Goal: Task Accomplishment & Management: Use online tool/utility

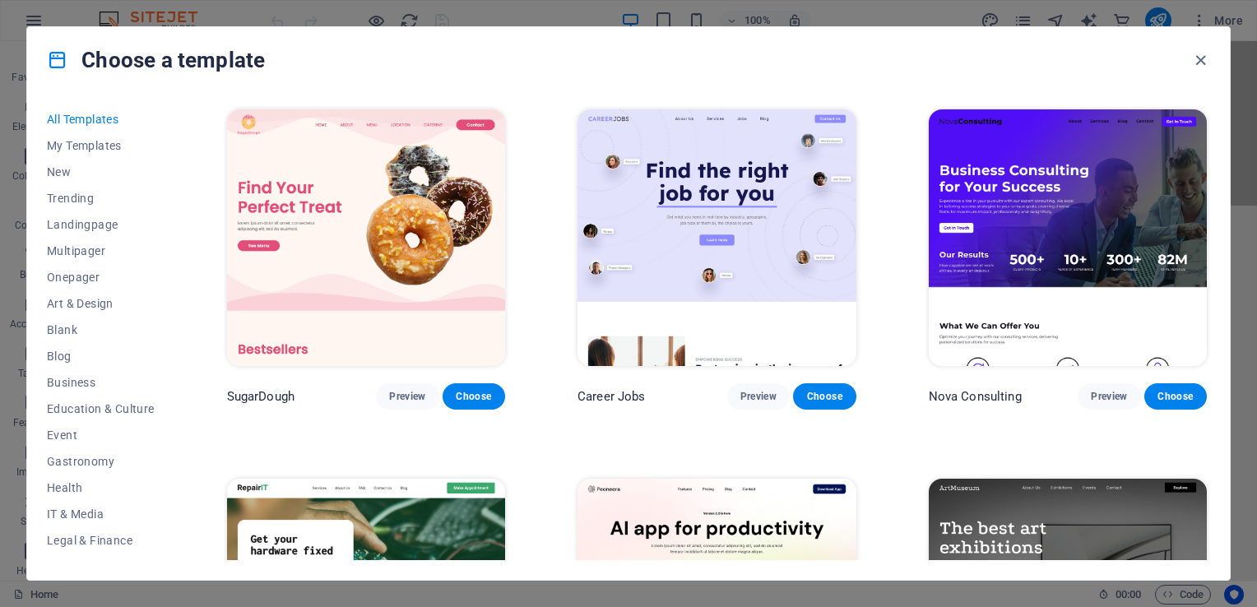
scroll to position [249, 0]
click at [90, 145] on span "My Templates" at bounding box center [101, 145] width 108 height 13
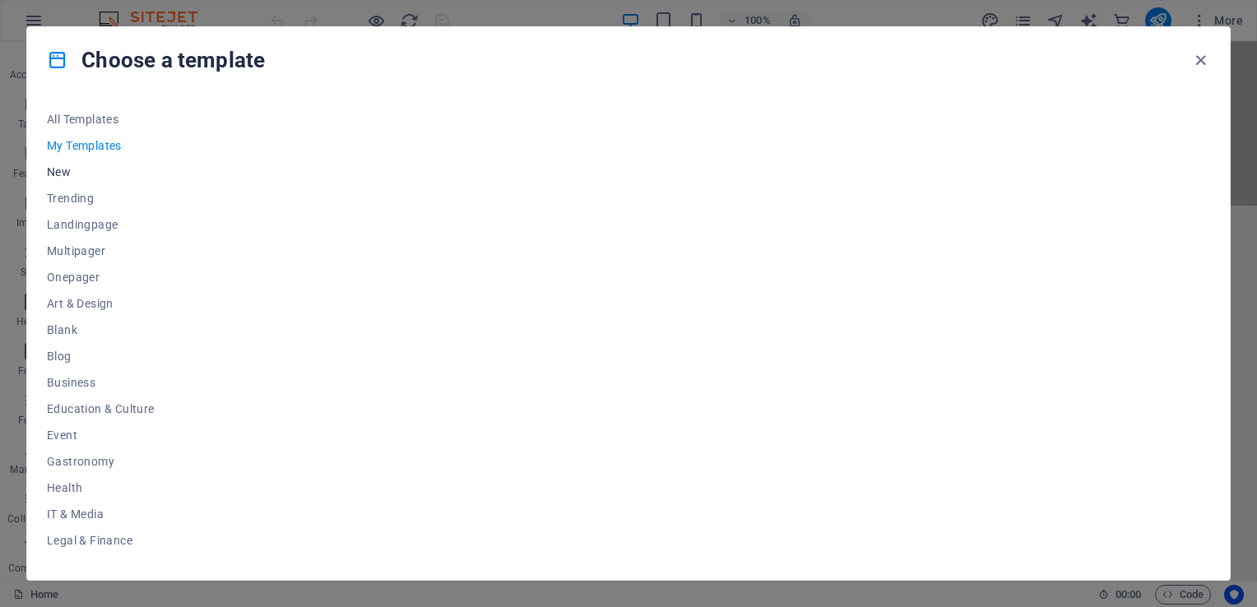
click at [59, 169] on span "New" at bounding box center [101, 171] width 108 height 13
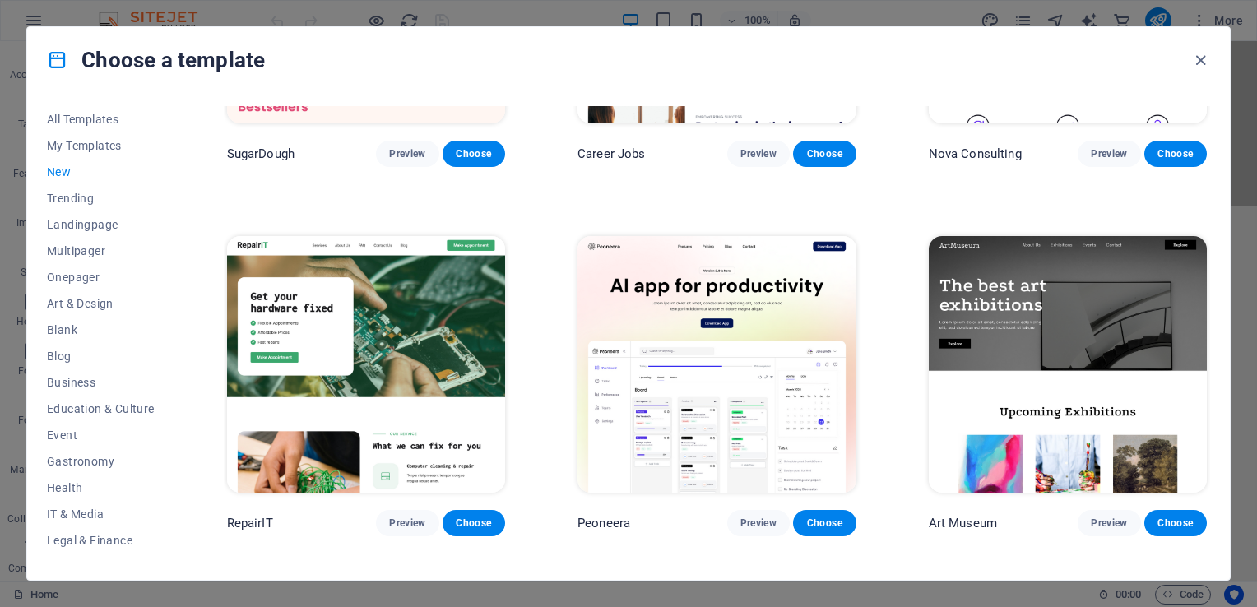
scroll to position [247, 0]
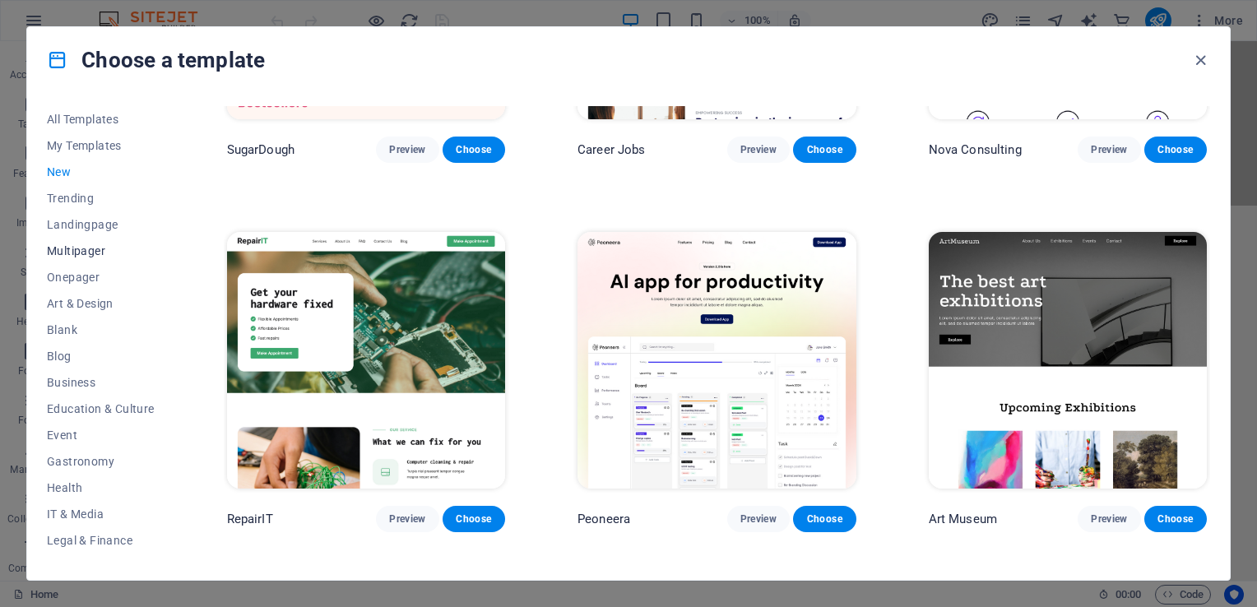
click at [79, 248] on span "Multipager" at bounding box center [101, 250] width 108 height 13
click at [95, 255] on span "Multipager" at bounding box center [101, 250] width 108 height 13
click at [104, 225] on span "Landingpage" at bounding box center [101, 224] width 108 height 13
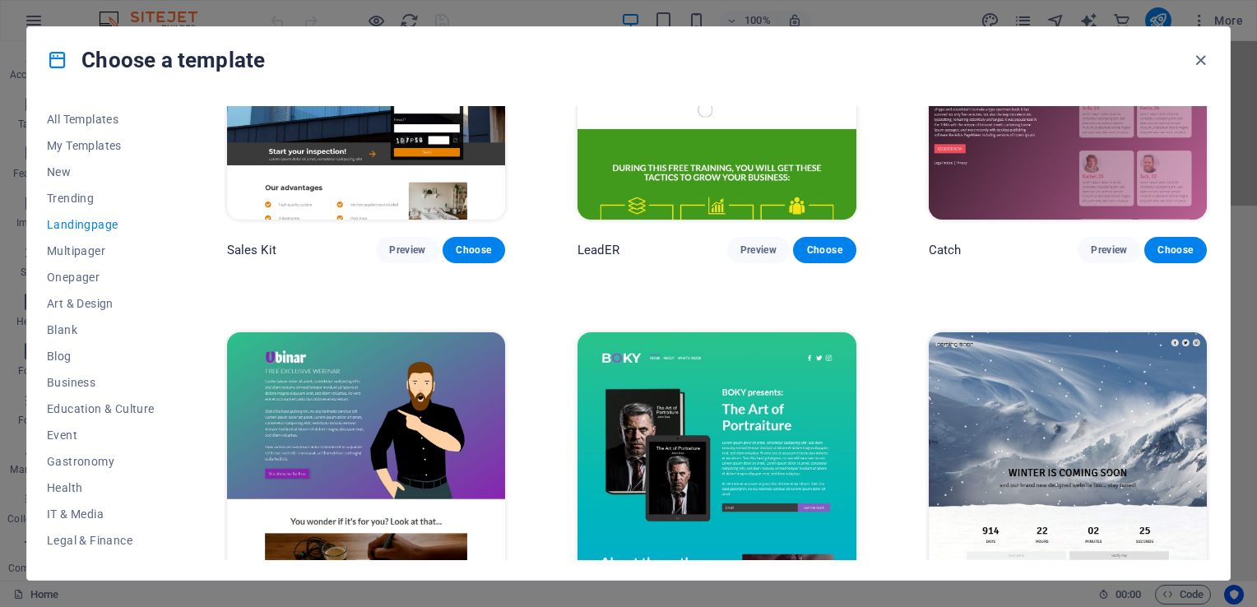
scroll to position [2385, 0]
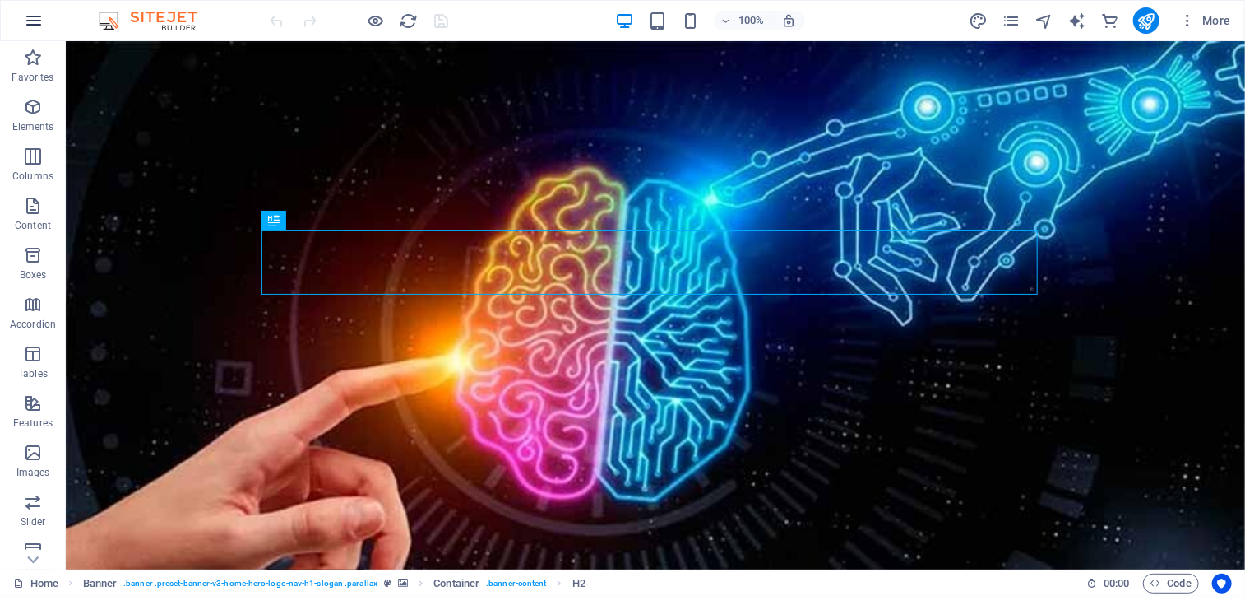
click at [39, 16] on icon "button" at bounding box center [34, 21] width 20 height 20
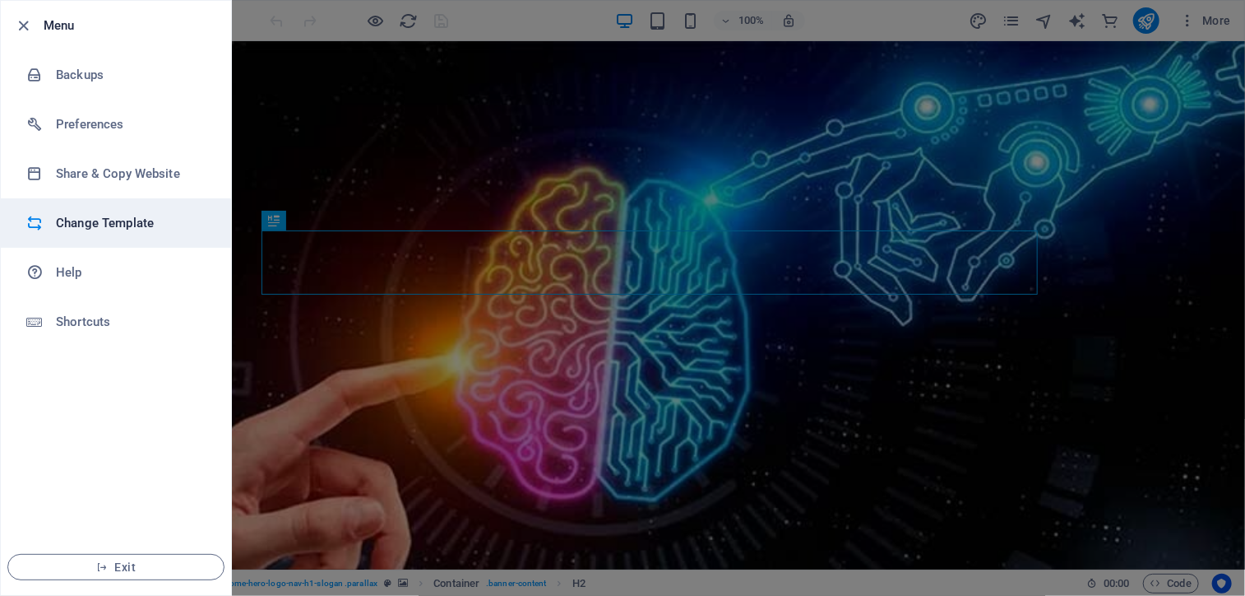
click at [137, 223] on h6 "Change Template" at bounding box center [132, 223] width 152 height 20
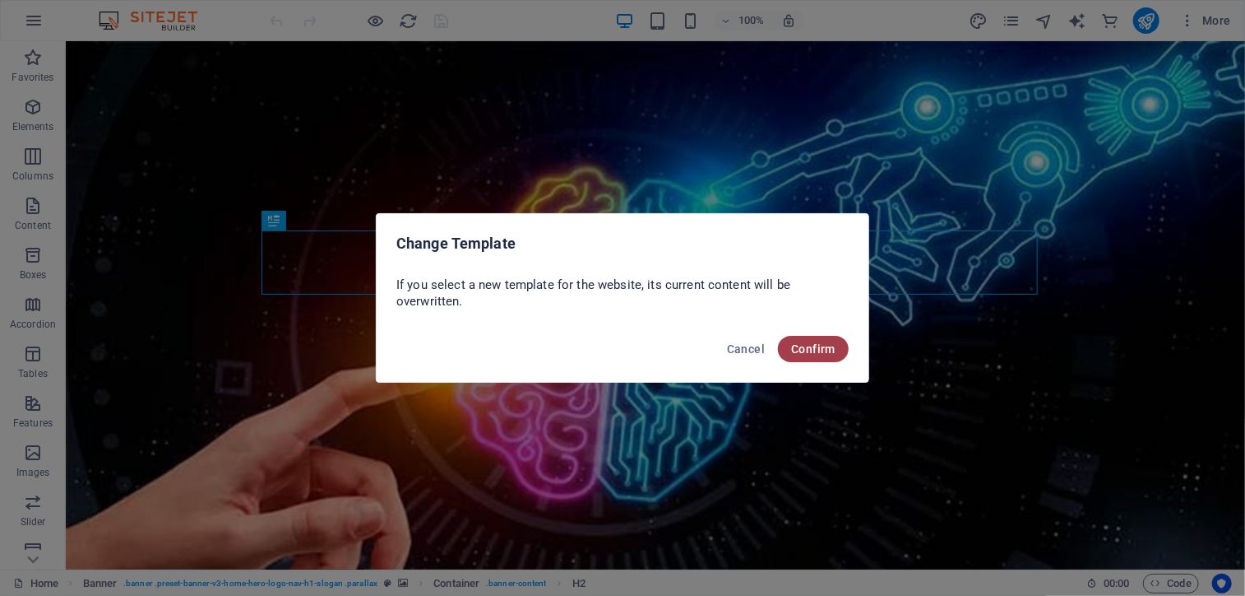
click at [826, 349] on span "Confirm" at bounding box center [813, 348] width 44 height 13
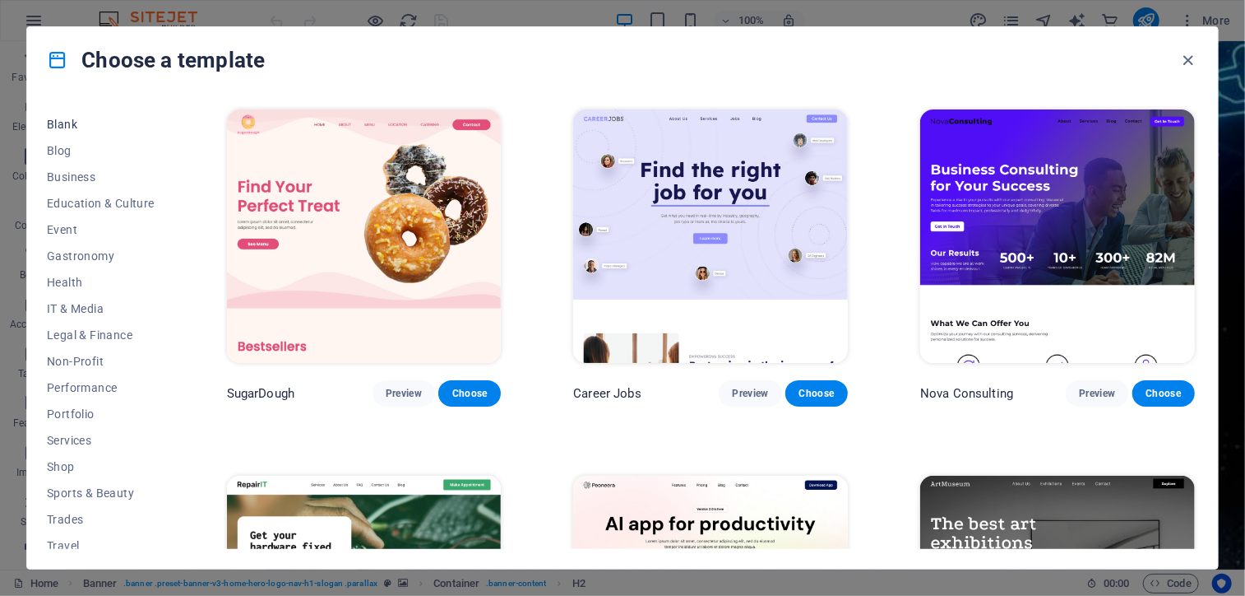
scroll to position [241, 0]
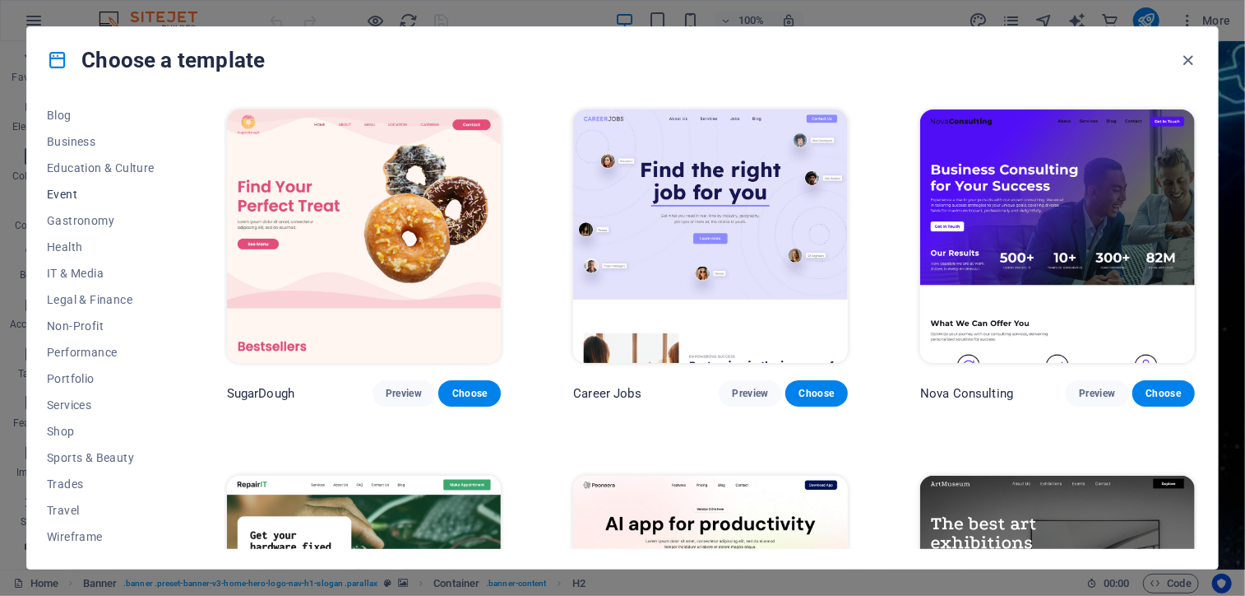
click at [59, 188] on span "Event" at bounding box center [101, 194] width 108 height 13
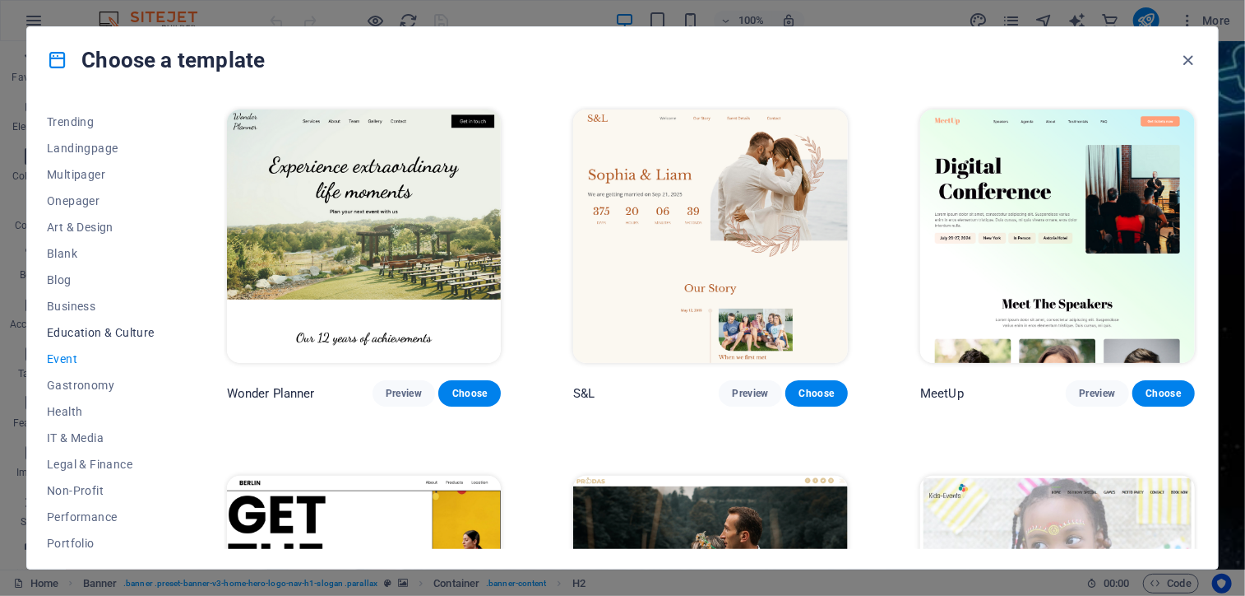
scroll to position [0, 0]
click at [86, 249] on span "Multipager" at bounding box center [101, 250] width 108 height 13
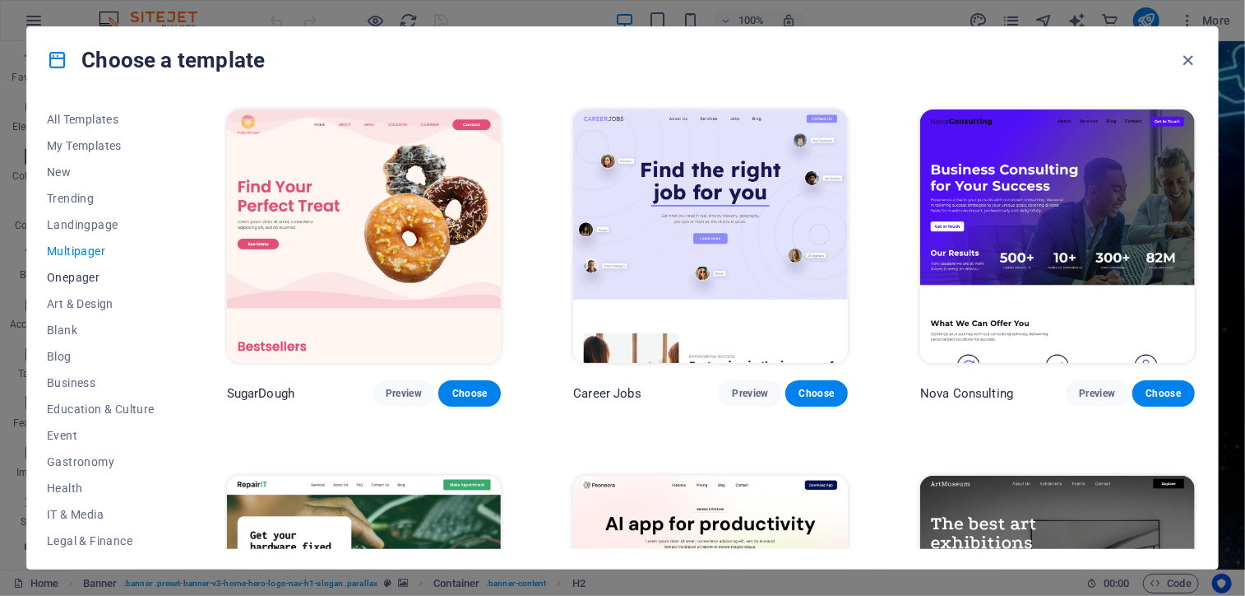
click at [95, 279] on span "Onepager" at bounding box center [101, 277] width 108 height 13
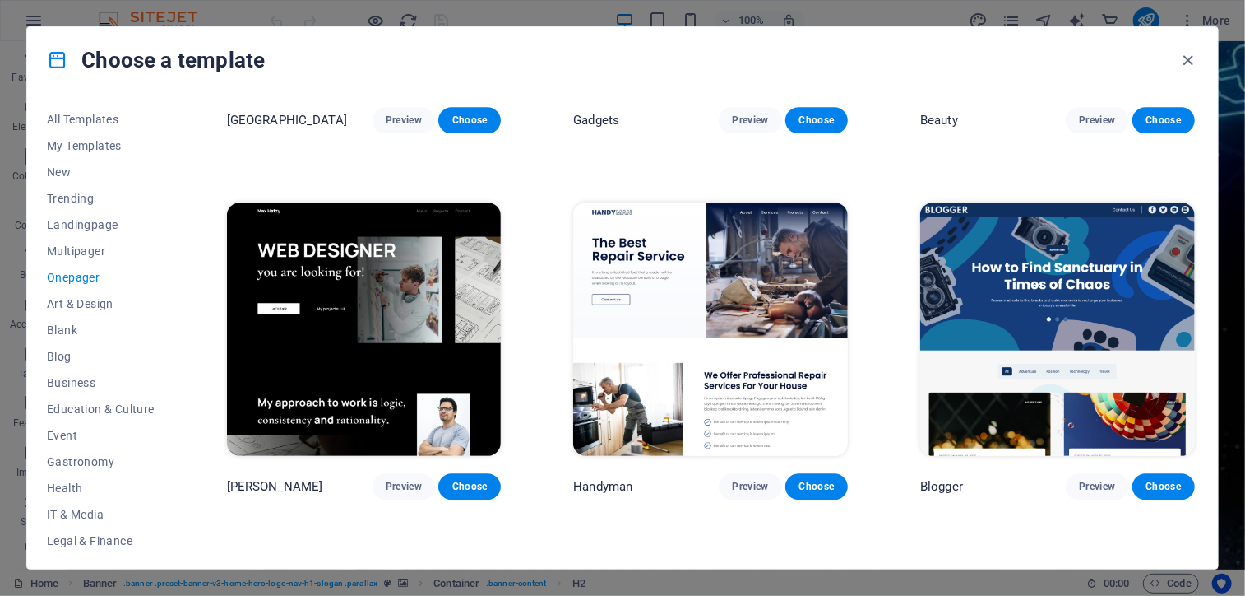
scroll to position [2385, 0]
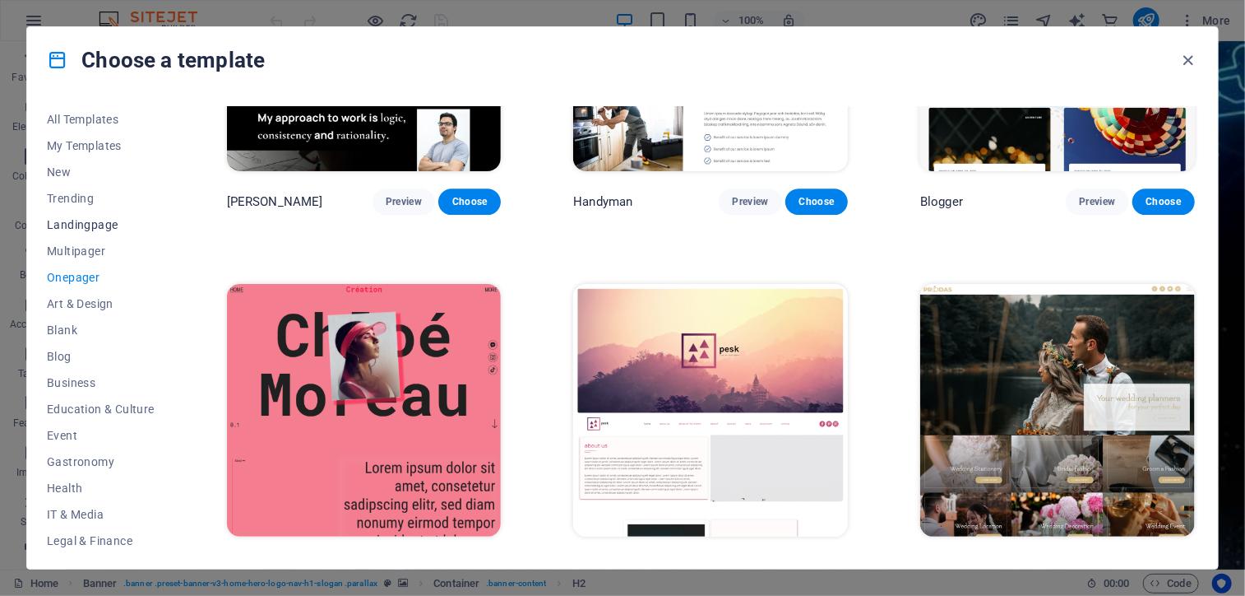
click at [83, 226] on span "Landingpage" at bounding box center [101, 224] width 108 height 13
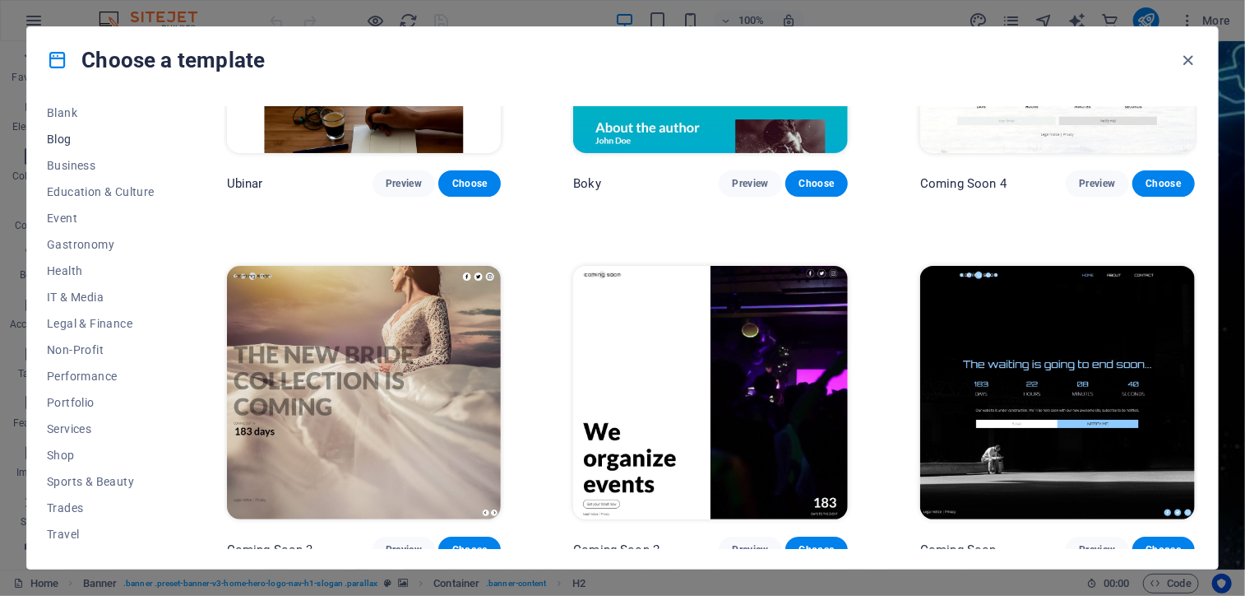
scroll to position [241, 0]
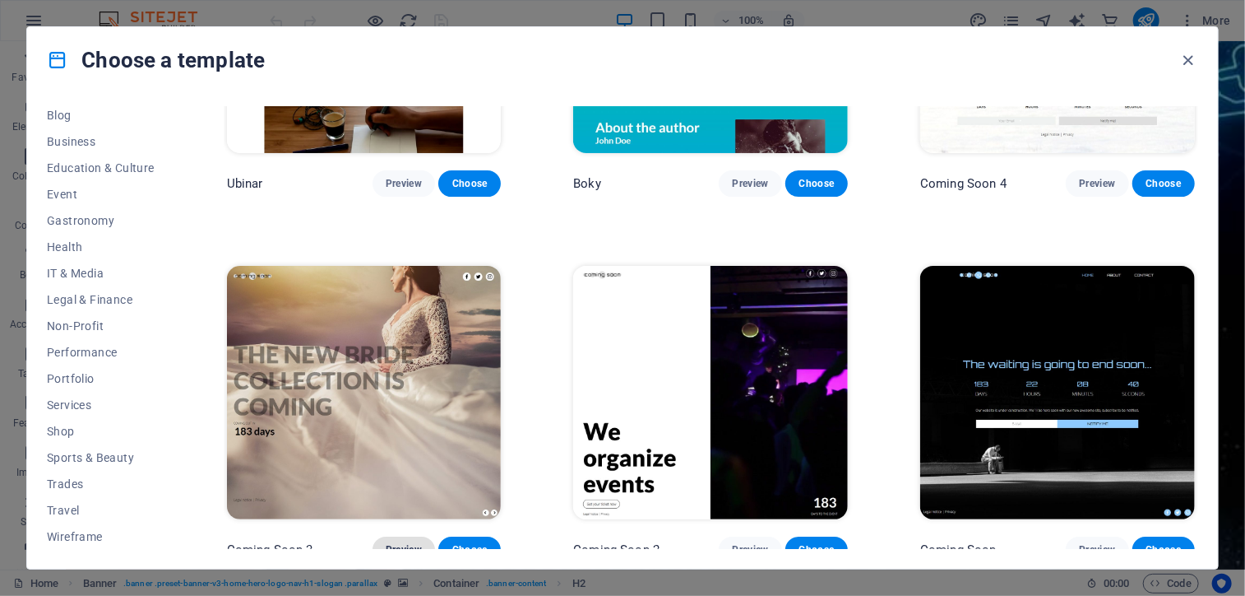
click at [401, 543] on span "Preview" at bounding box center [404, 549] width 36 height 13
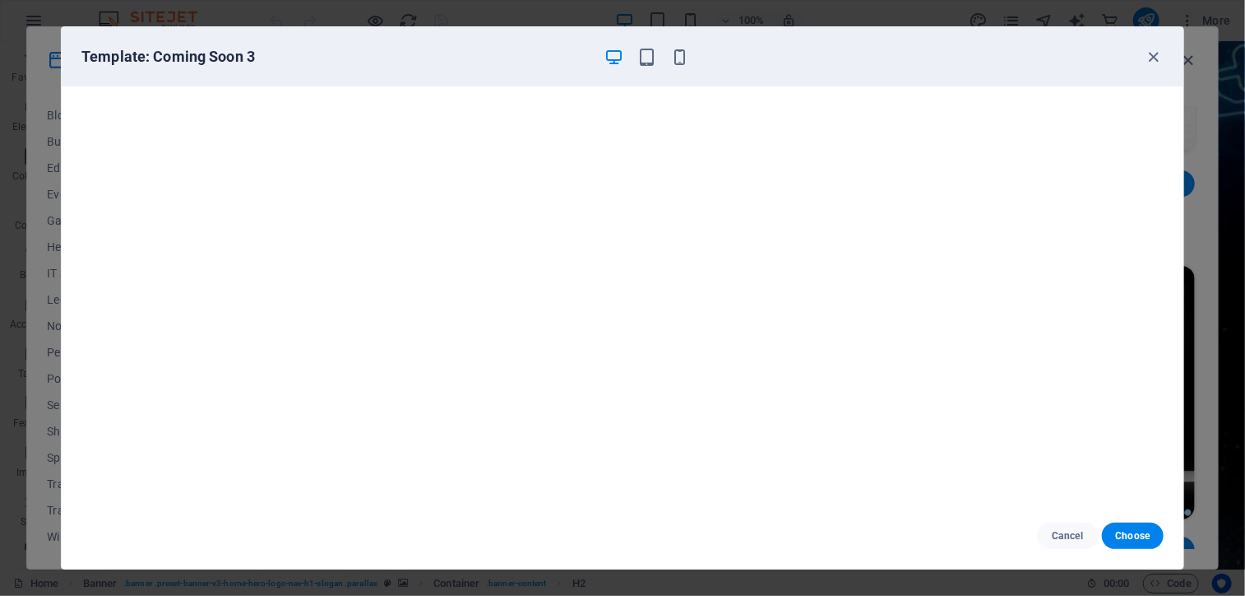
scroll to position [4, 0]
click at [1155, 56] on icon "button" at bounding box center [1154, 57] width 19 height 19
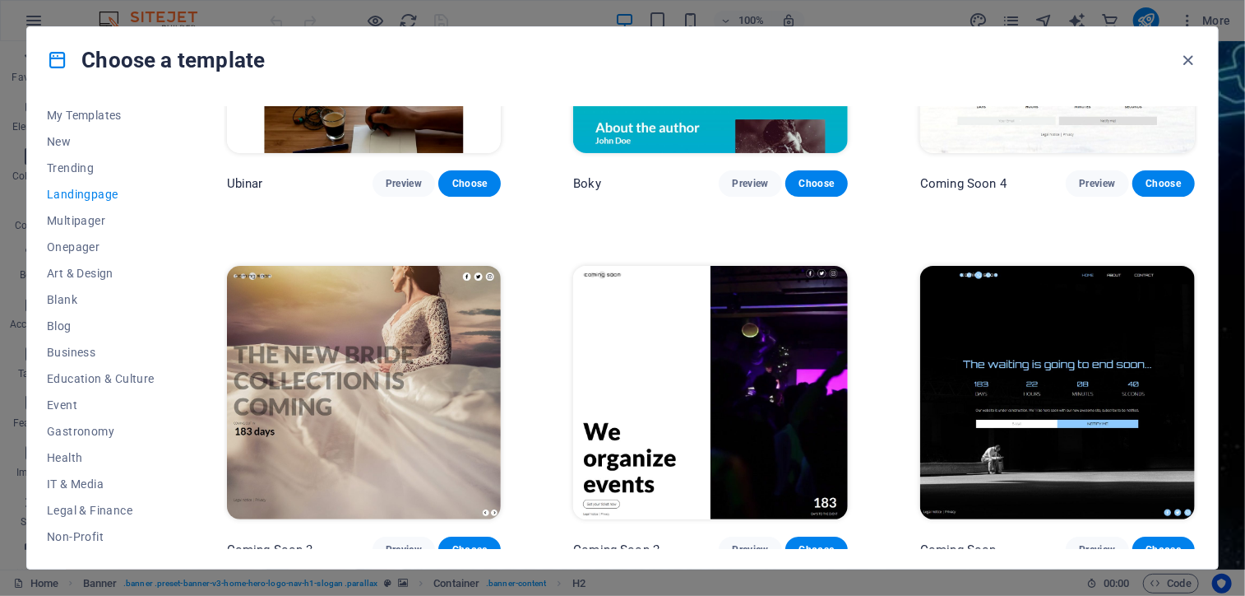
scroll to position [0, 0]
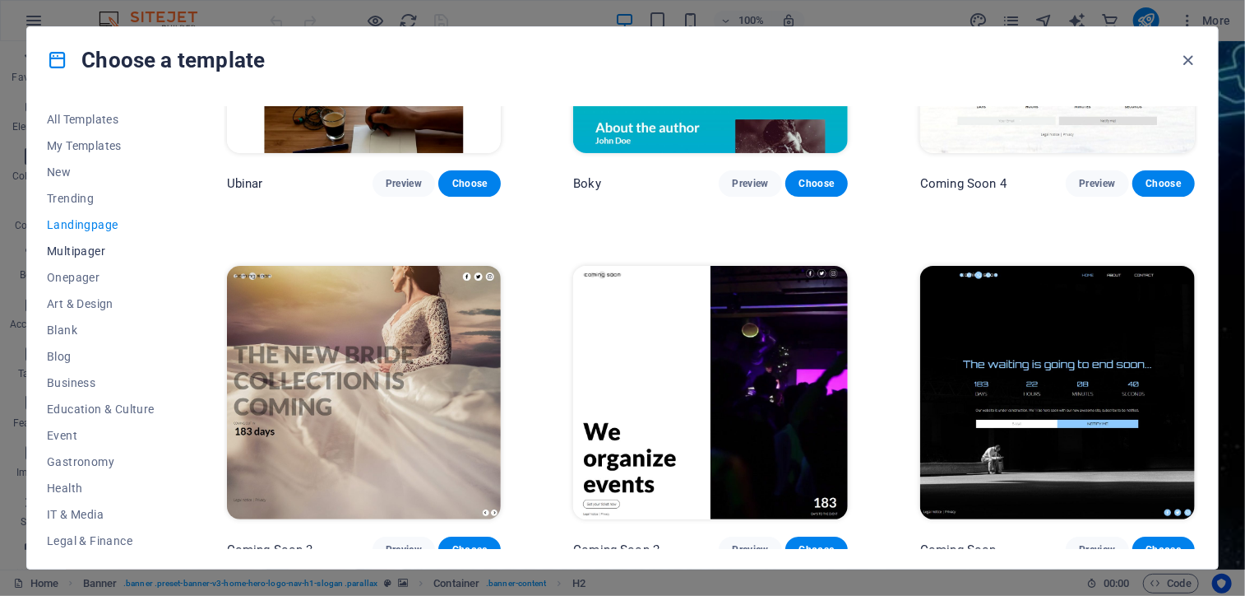
click at [67, 246] on span "Multipager" at bounding box center [101, 250] width 108 height 13
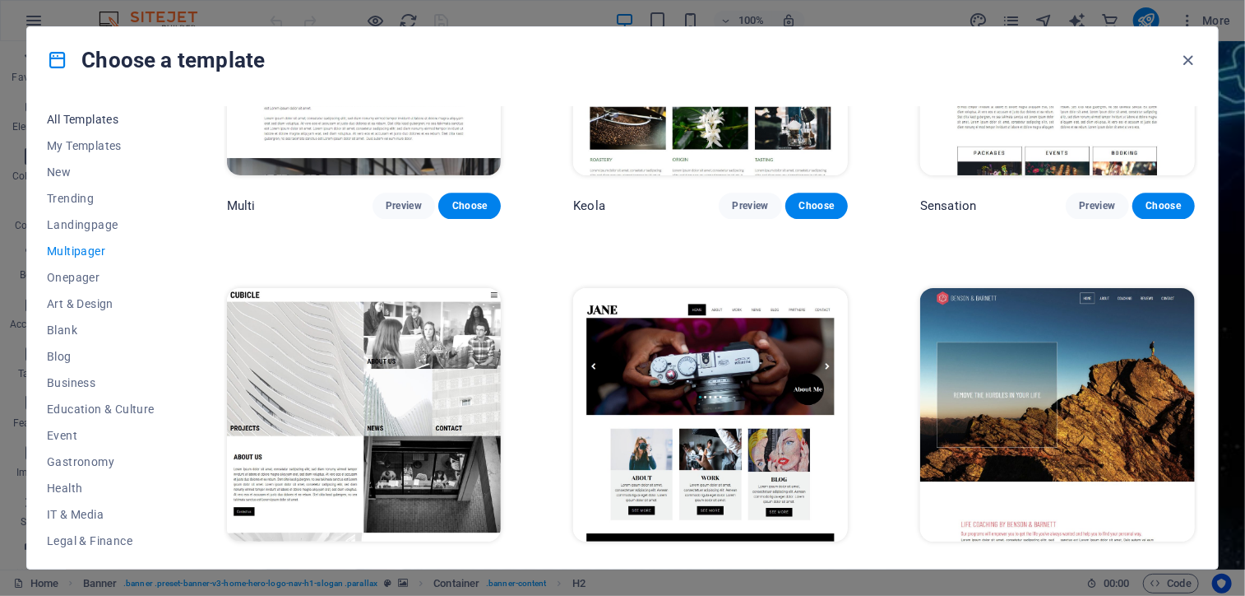
click at [70, 114] on span "All Templates" at bounding box center [101, 119] width 108 height 13
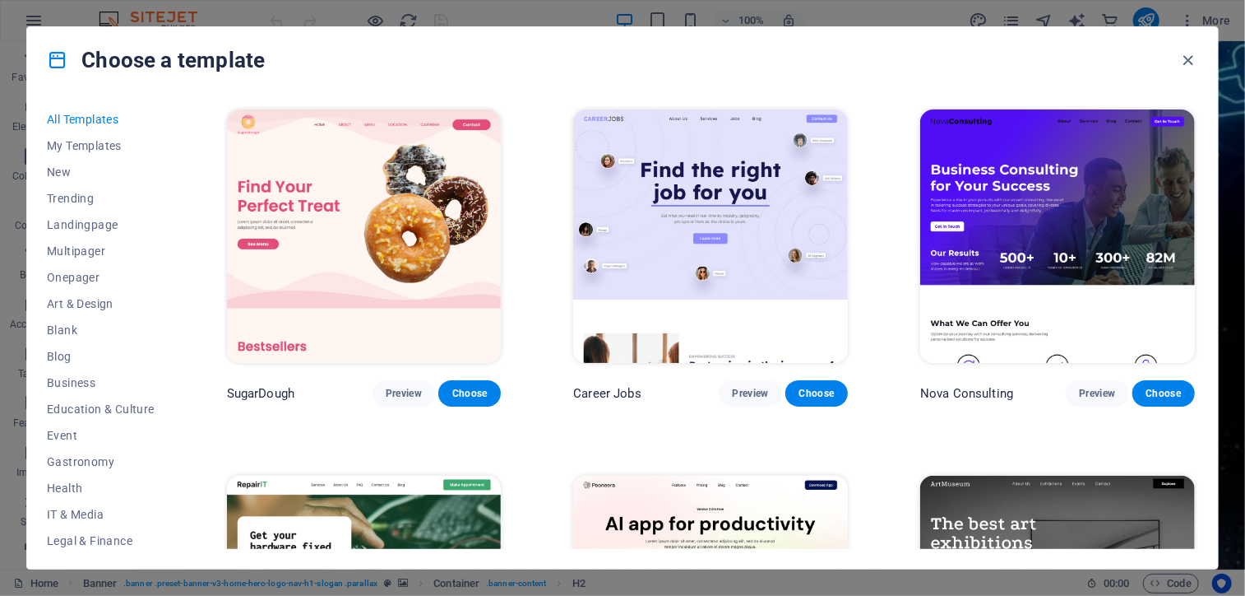
drag, startPoint x: 1198, startPoint y: 239, endPoint x: 1204, endPoint y: 67, distance: 172.0
click at [1204, 67] on div "Choose a template All Templates My Templates New Trending Landingpage Multipage…" at bounding box center [622, 297] width 1193 height 543
click at [1002, 67] on div "Choose a template" at bounding box center [622, 60] width 1191 height 66
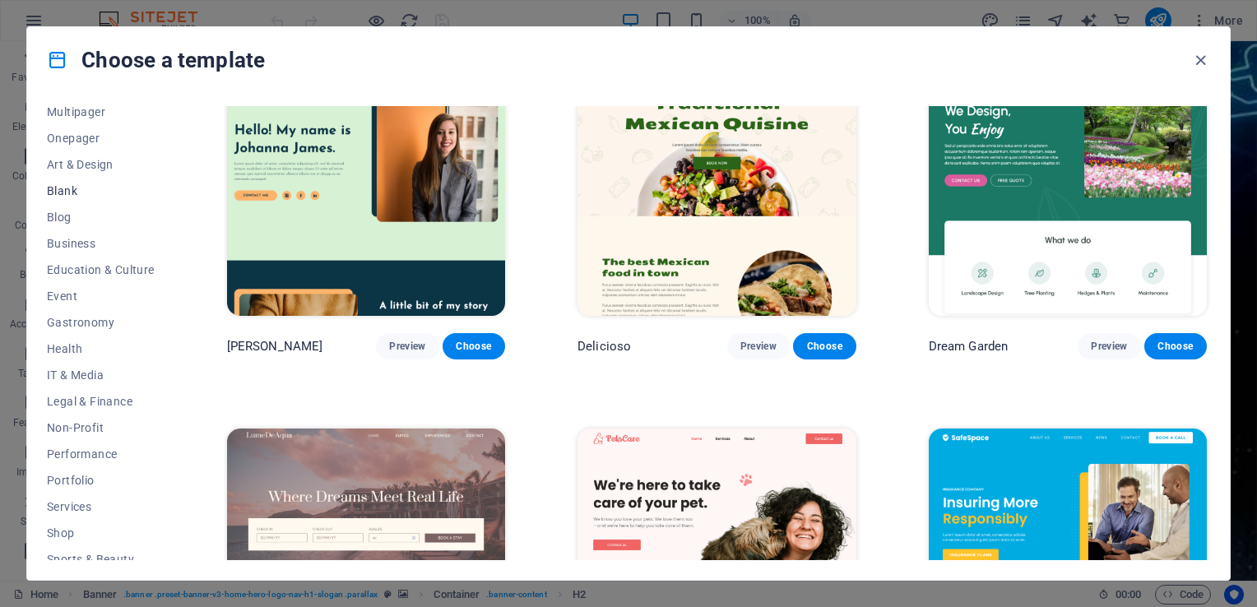
scroll to position [165, 0]
click at [74, 322] on span "Health" at bounding box center [101, 323] width 108 height 13
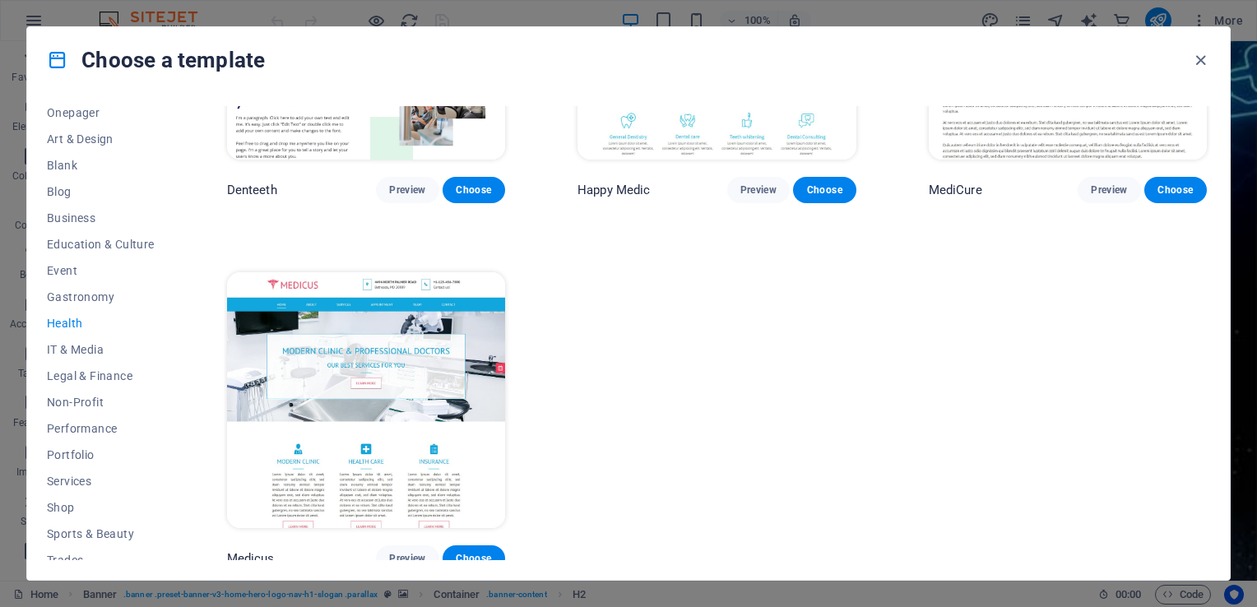
scroll to position [329, 0]
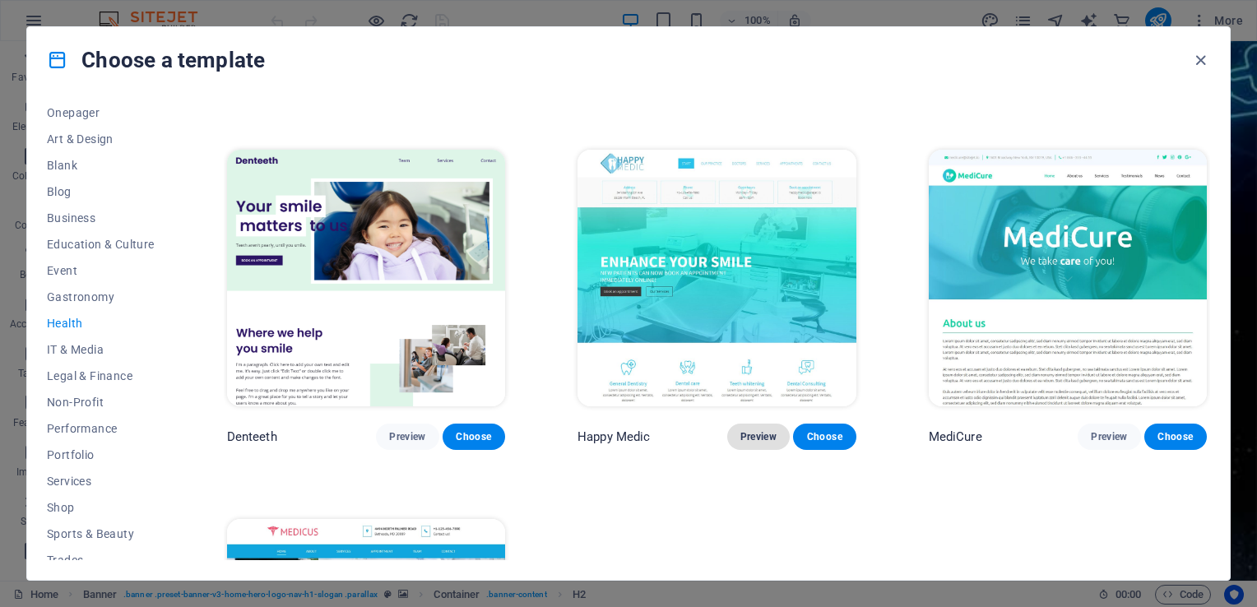
click at [741, 430] on span "Preview" at bounding box center [758, 436] width 36 height 13
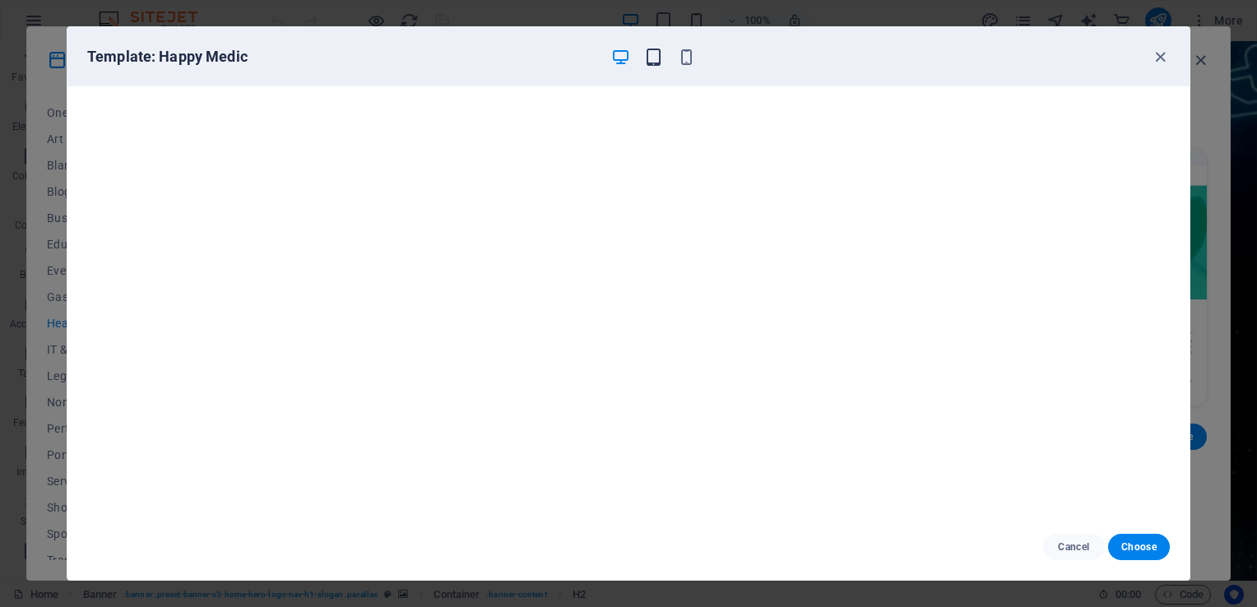
click at [658, 54] on icon "button" at bounding box center [653, 57] width 19 height 19
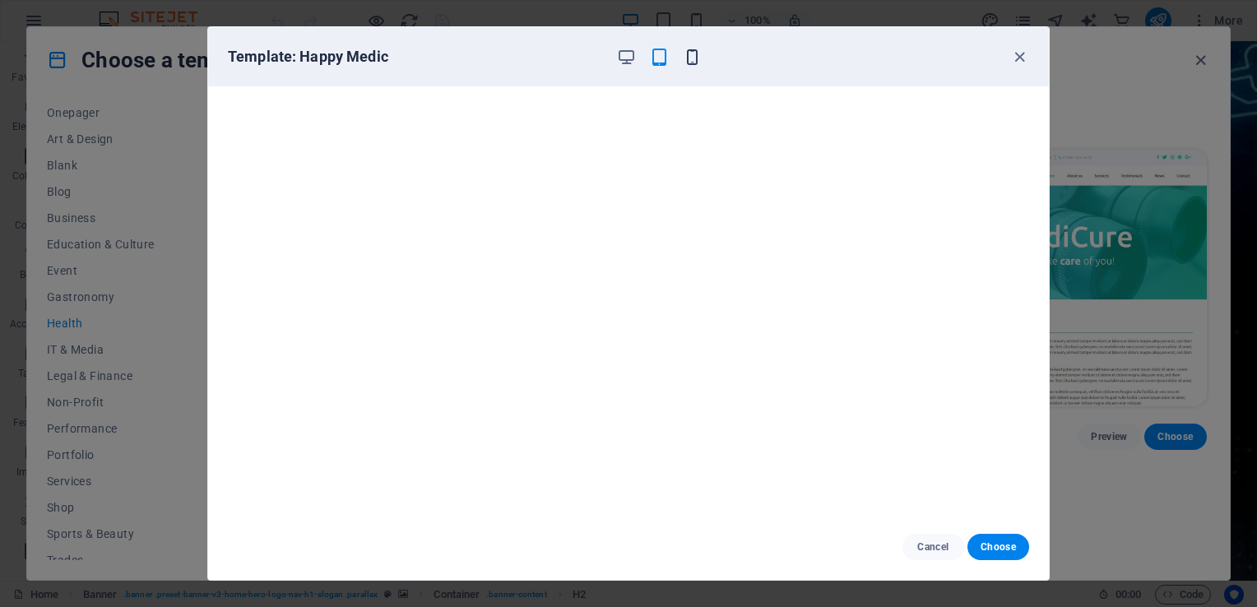
click at [688, 59] on icon "button" at bounding box center [692, 57] width 19 height 19
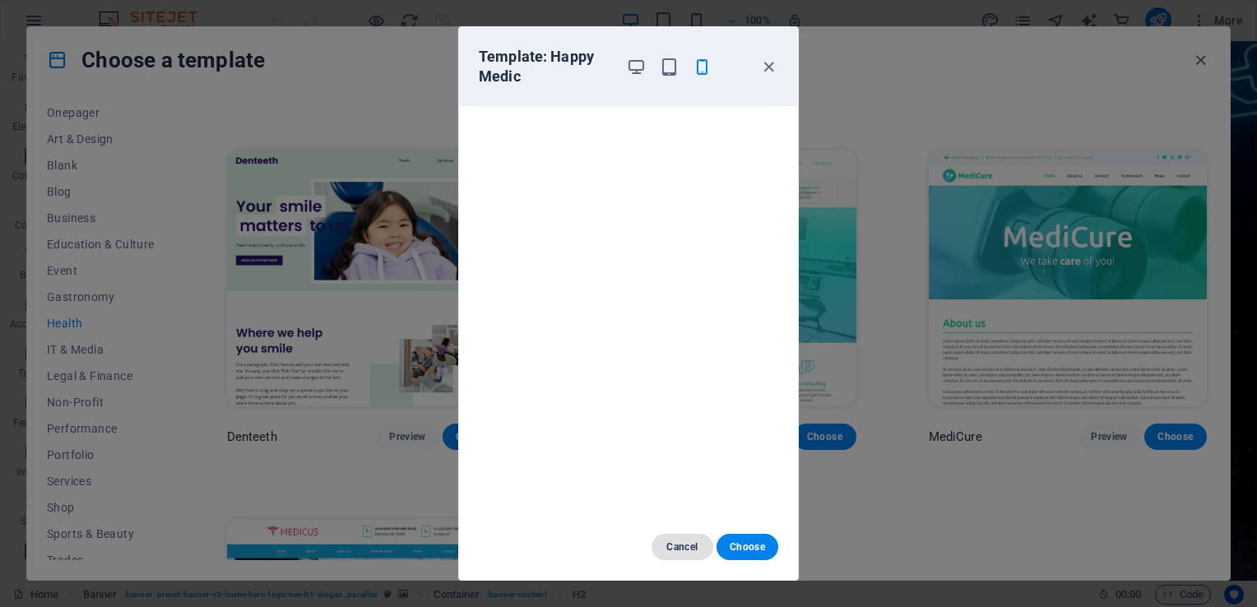
click at [701, 548] on button "Cancel" at bounding box center [682, 547] width 62 height 26
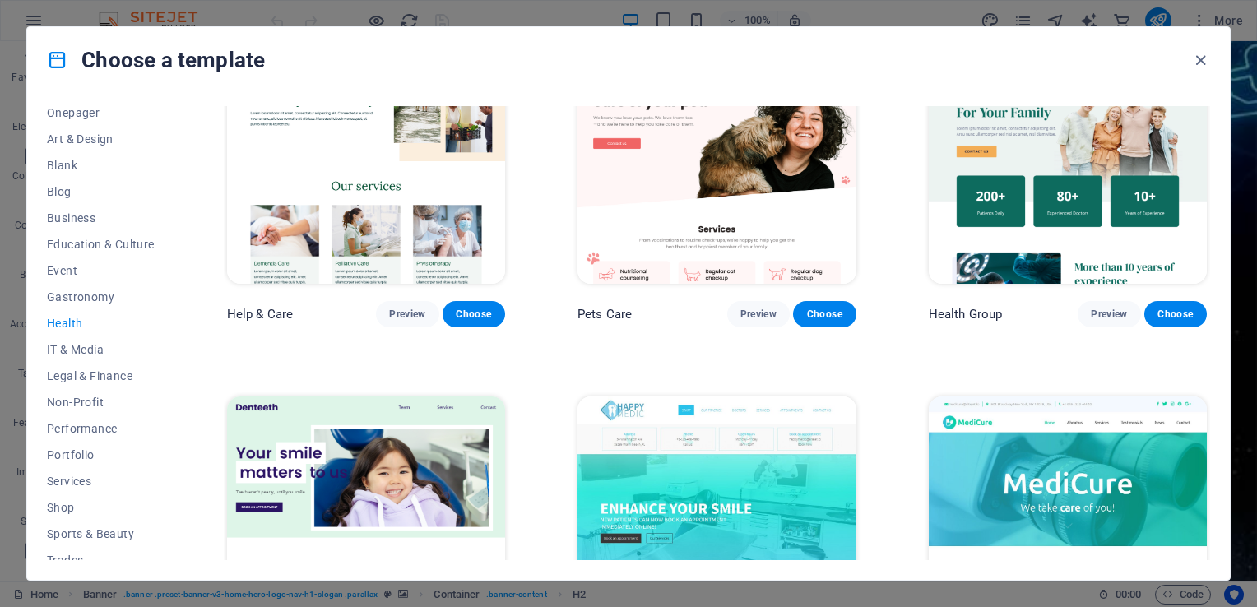
scroll to position [82, 0]
